Goal: Information Seeking & Learning: Check status

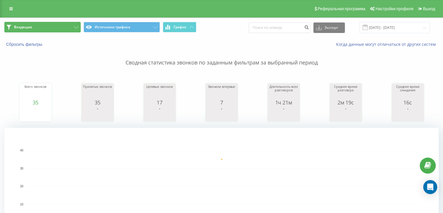
click at [75, 32] on button "Входящие" at bounding box center [42, 27] width 76 height 10
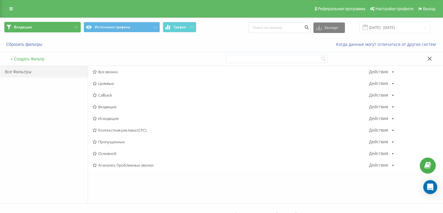
click at [73, 27] on button "Входящие" at bounding box center [42, 27] width 76 height 10
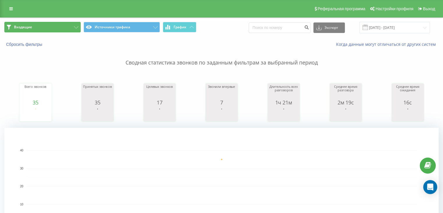
click at [59, 27] on button "Входящие" at bounding box center [42, 27] width 76 height 10
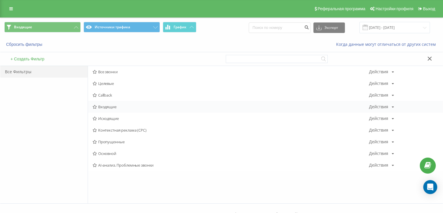
click at [104, 109] on div "Входящие Действия Редактировать Копировать Удалить По умолчанию Поделиться" at bounding box center [265, 107] width 355 height 12
click at [117, 108] on span "Входящие" at bounding box center [231, 107] width 277 height 4
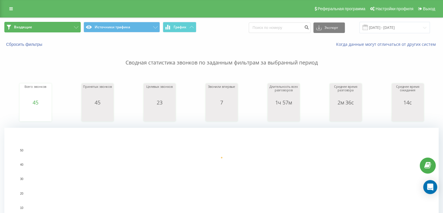
click at [66, 29] on button "Входящие" at bounding box center [42, 27] width 76 height 10
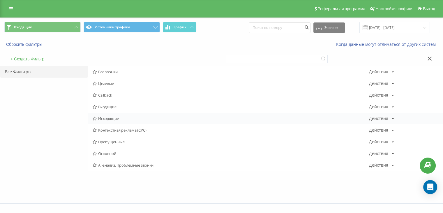
click at [112, 118] on span "Исходящие" at bounding box center [231, 118] width 277 height 4
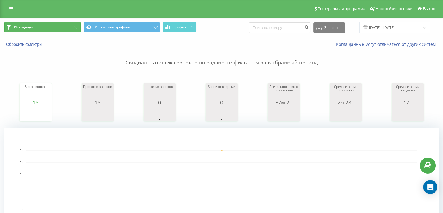
click at [78, 24] on button "Исходящие" at bounding box center [42, 27] width 76 height 10
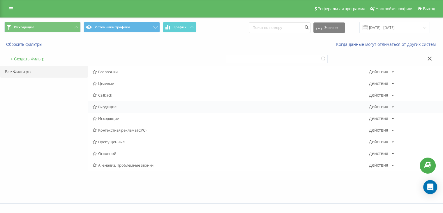
click at [115, 105] on span "Входящие" at bounding box center [231, 107] width 277 height 4
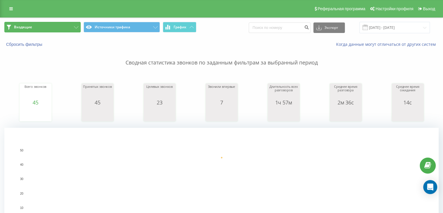
click at [75, 29] on button "Входящие" at bounding box center [42, 27] width 76 height 10
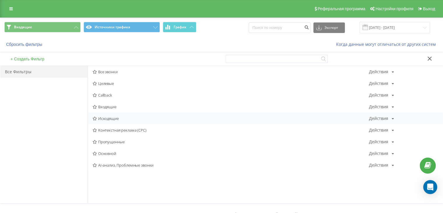
click at [110, 118] on span "Исходящие" at bounding box center [231, 118] width 277 height 4
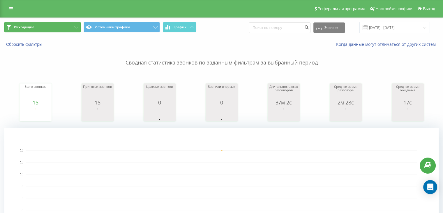
click at [77, 27] on icon at bounding box center [76, 27] width 4 height 2
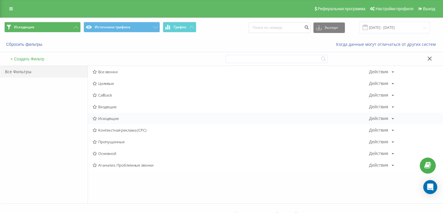
click at [115, 118] on span "Исходящие" at bounding box center [231, 118] width 277 height 4
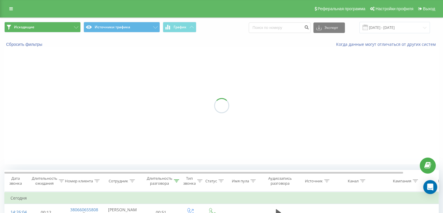
click at [73, 32] on span "Исходящие Источники трафика График" at bounding box center [110, 27] width 213 height 11
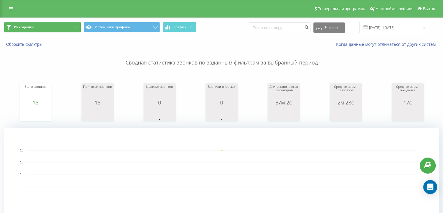
click at [79, 27] on button "Исходящие" at bounding box center [42, 27] width 76 height 10
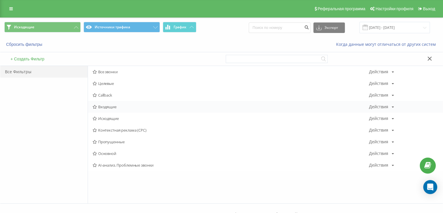
click at [112, 107] on span "Входящие" at bounding box center [231, 107] width 277 height 4
